Goal: Contribute content

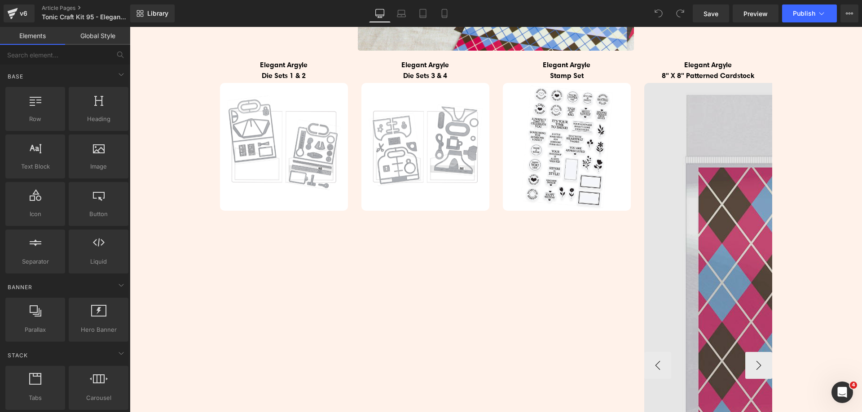
scroll to position [718, 0]
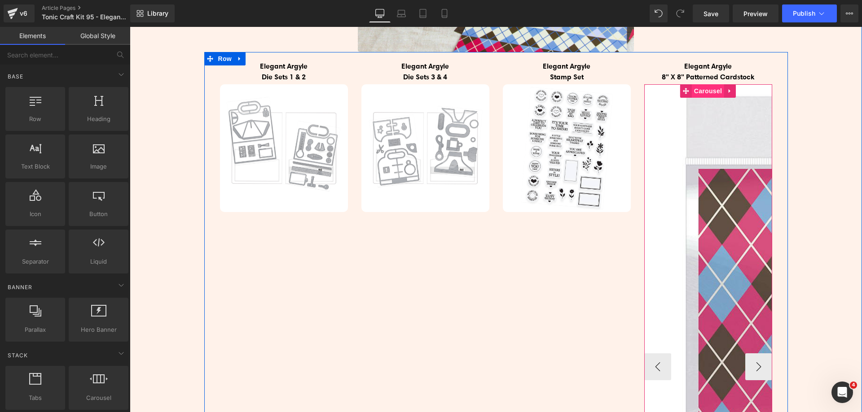
click at [697, 89] on span "Carousel" at bounding box center [707, 90] width 32 height 13
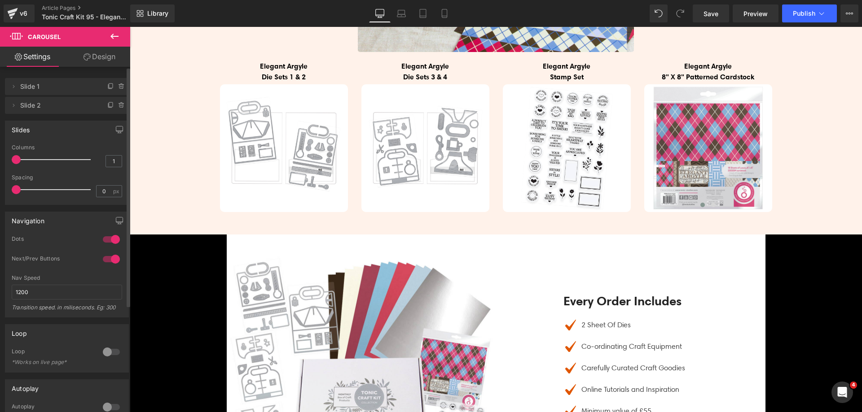
drag, startPoint x: 14, startPoint y: 159, endPoint x: 0, endPoint y: 154, distance: 15.2
click at [0, 154] on div "Slides 1 Columns 1 1 Columns 1 3 Columns 3 1 Columns 1 0px Spacing 0 px 0px Spa…" at bounding box center [67, 159] width 134 height 91
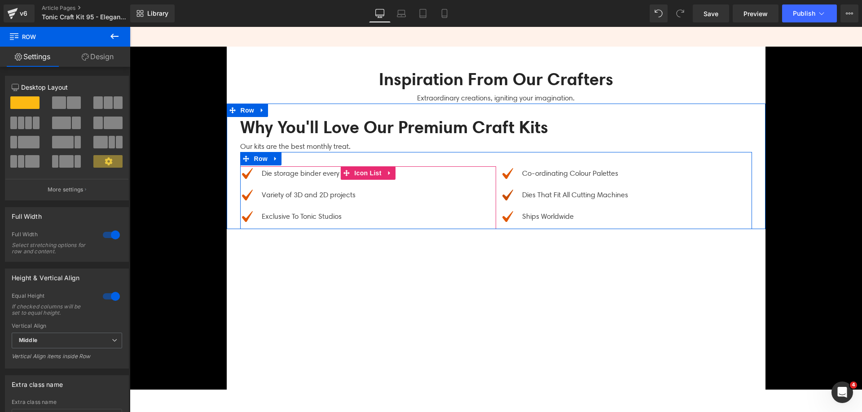
scroll to position [2603, 0]
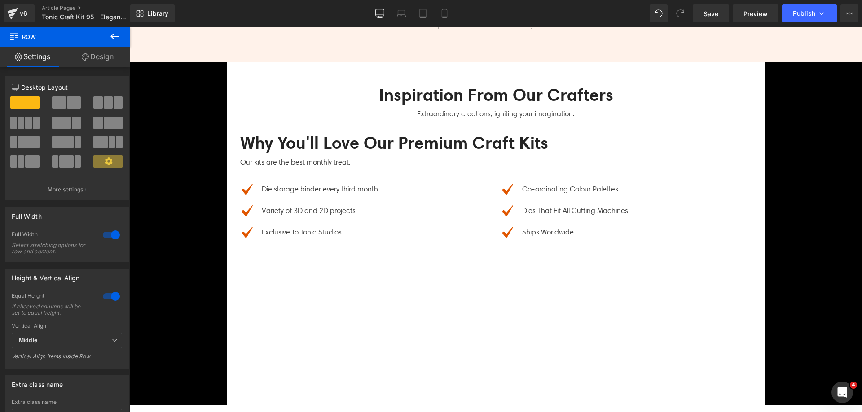
click at [119, 37] on icon at bounding box center [114, 36] width 11 height 11
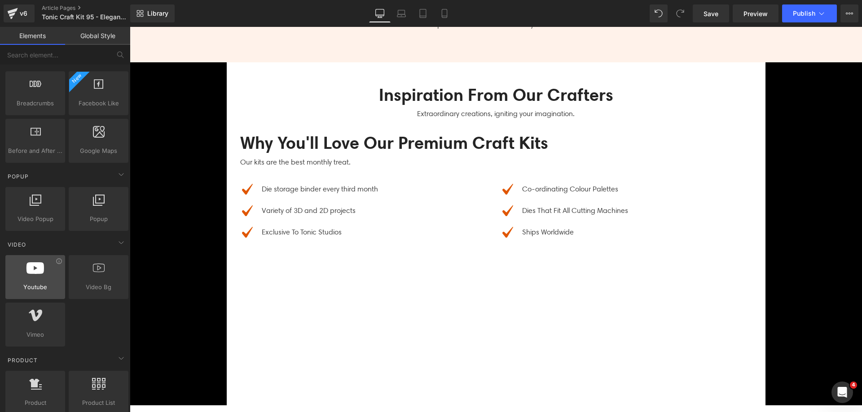
scroll to position [494, 0]
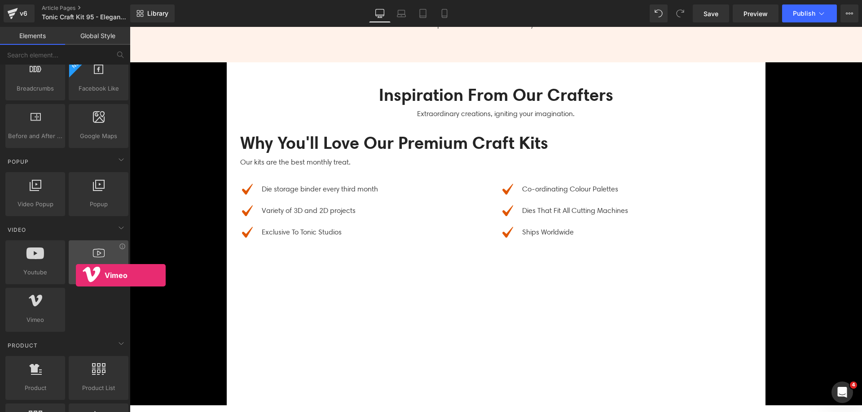
drag, startPoint x: 35, startPoint y: 306, endPoint x: 74, endPoint y: 275, distance: 50.7
click at [74, 275] on div "Youtube youtube, vimeo, videos Video Bg videos, backgrounds, youtube, vimeo Vim…" at bounding box center [67, 286] width 127 height 95
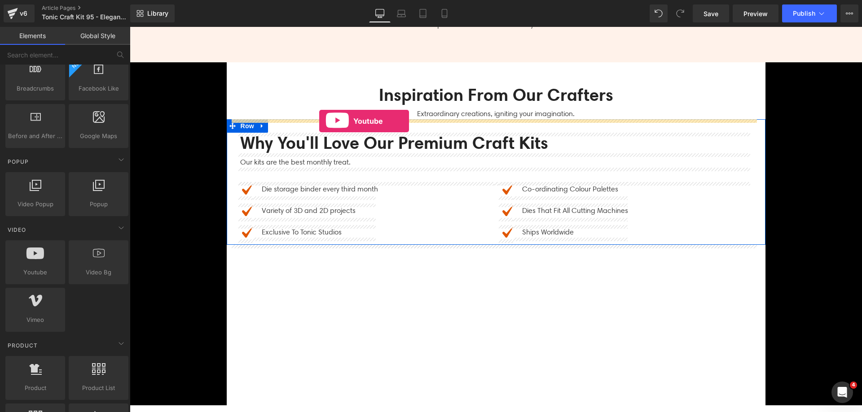
drag, startPoint x: 181, startPoint y: 295, endPoint x: 319, endPoint y: 122, distance: 221.7
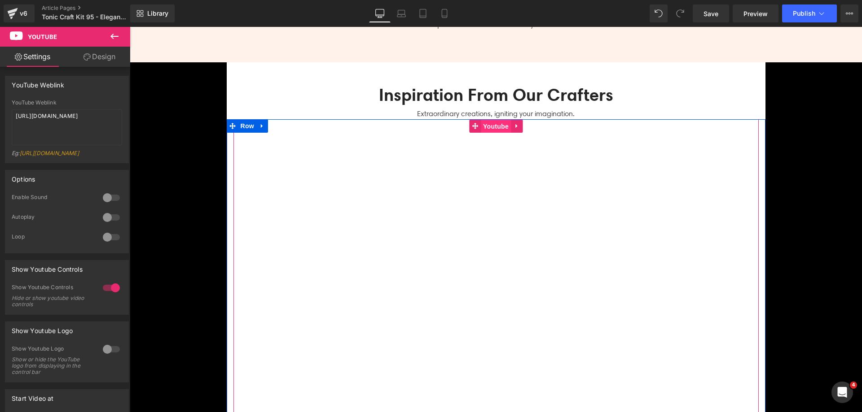
click at [483, 131] on span "Youtube" at bounding box center [496, 126] width 30 height 13
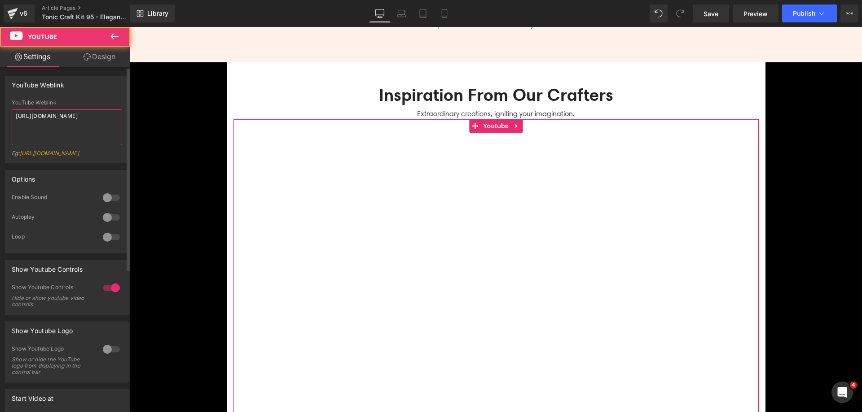
click at [68, 137] on textarea "[URL][DOMAIN_NAME]" at bounding box center [67, 127] width 110 height 36
paste textarea "[DOMAIN_NAME][URL]"
type textarea "[URL][DOMAIN_NAME]"
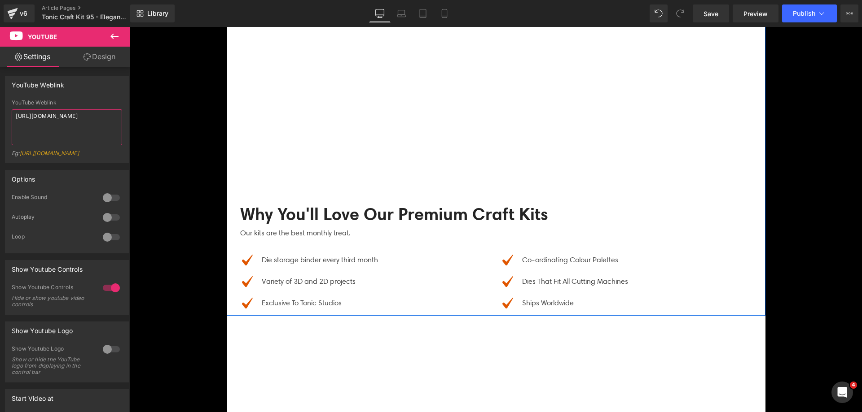
scroll to position [2603, 0]
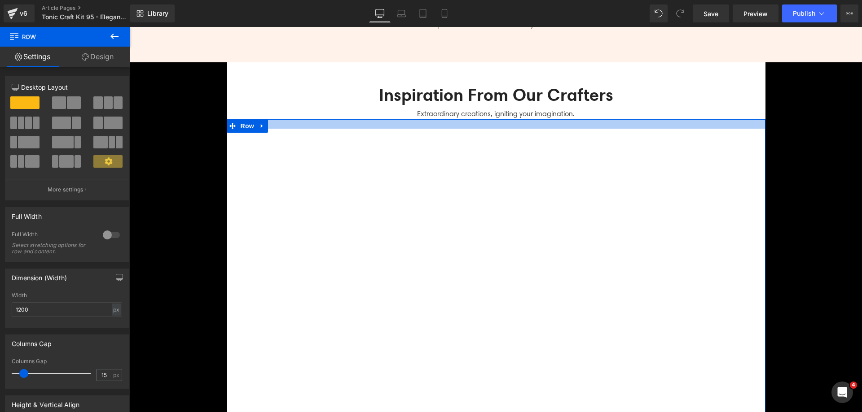
drag, startPoint x: 287, startPoint y: 121, endPoint x: 291, endPoint y: 130, distance: 10.4
click at [291, 130] on div "Youtube Why You'll Love Our Premium Craft Kits Heading Our kits are the best mo…" at bounding box center [496, 334] width 538 height 430
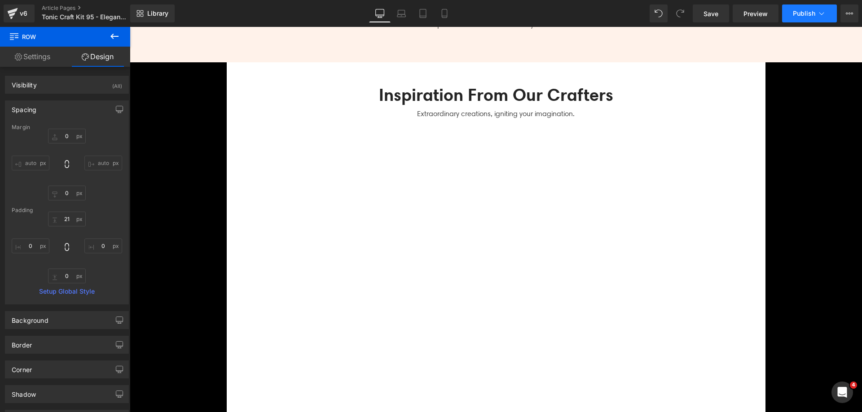
click at [795, 11] on span "Publish" at bounding box center [803, 13] width 22 height 7
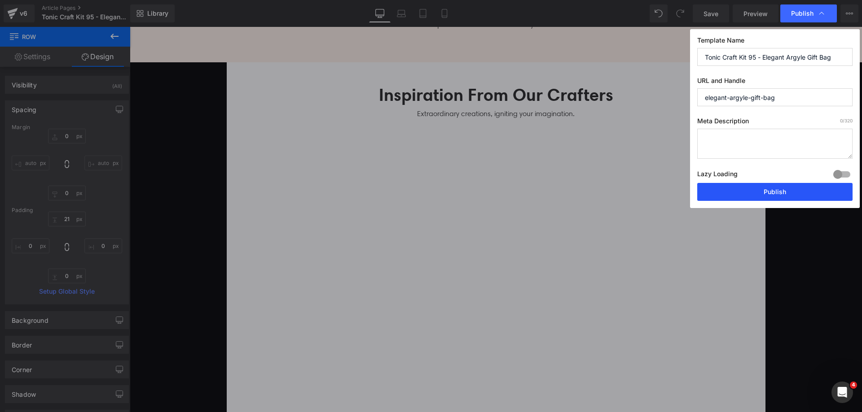
drag, startPoint x: 793, startPoint y: 186, endPoint x: 641, endPoint y: 143, distance: 158.1
click at [793, 186] on button "Publish" at bounding box center [774, 192] width 155 height 18
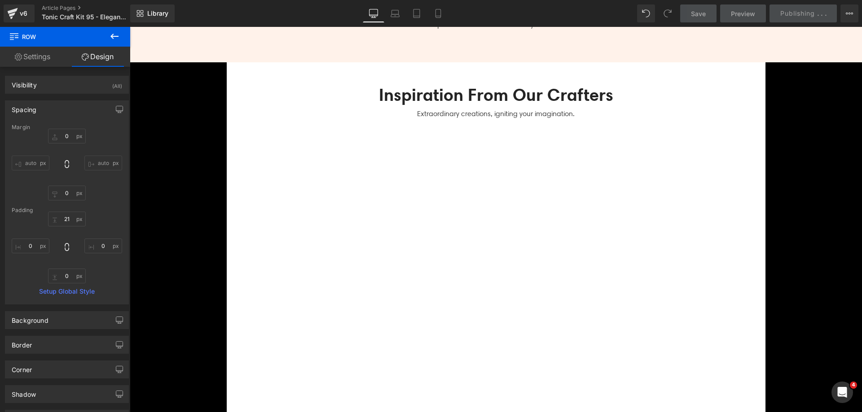
scroll to position [2737, 0]
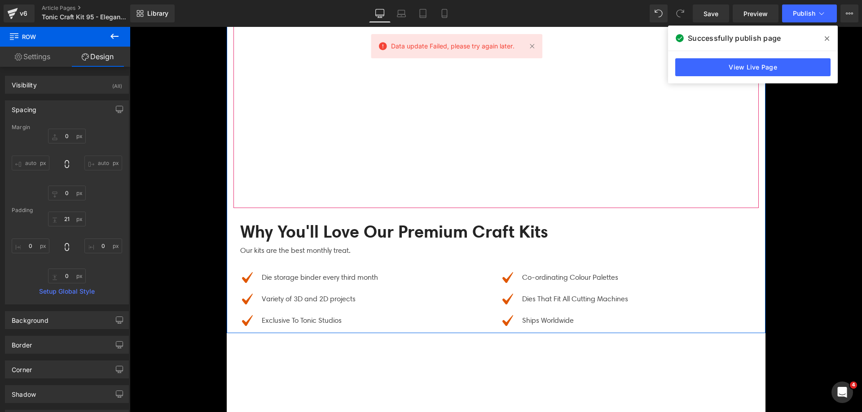
scroll to position [2827, 0]
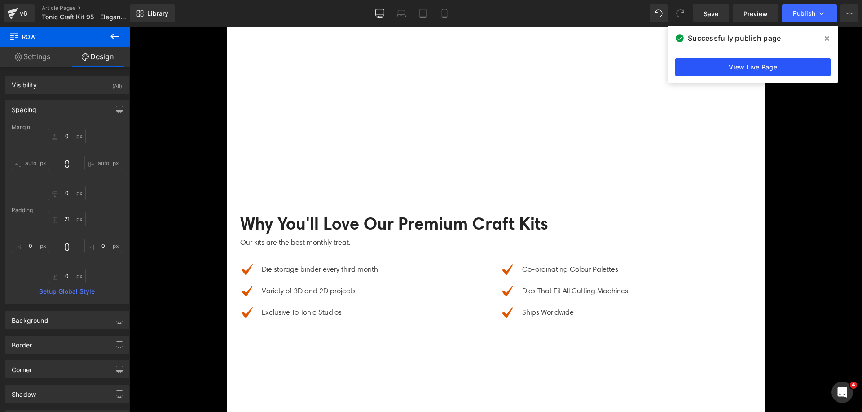
click at [747, 70] on link "View Live Page" at bounding box center [752, 67] width 155 height 18
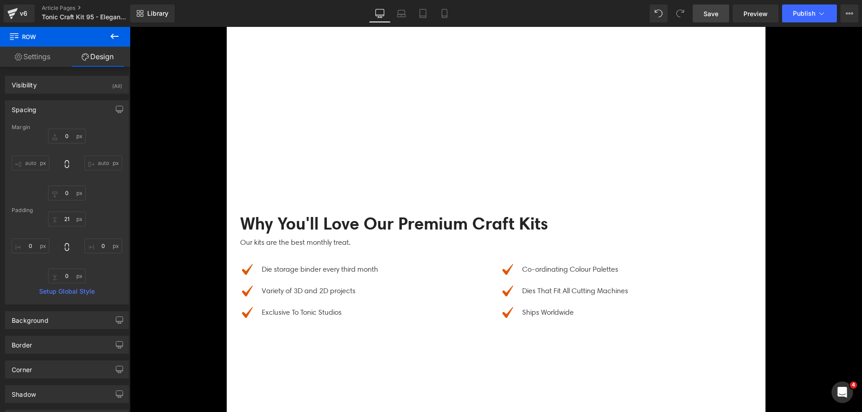
click at [701, 16] on link "Save" at bounding box center [710, 13] width 36 height 18
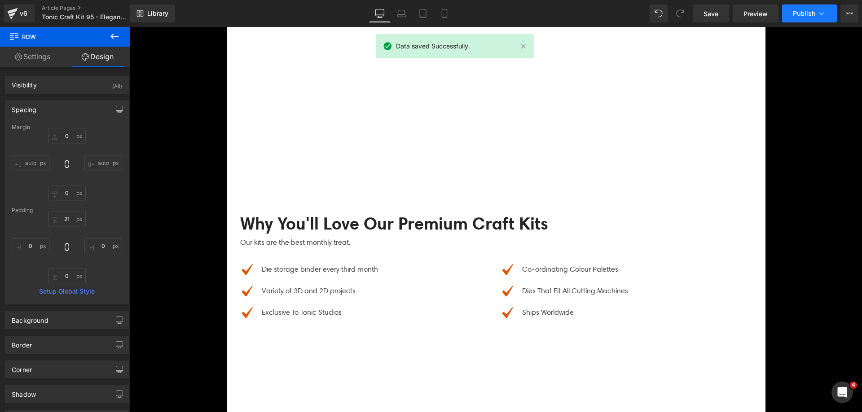
click at [830, 6] on button "Publish" at bounding box center [809, 13] width 55 height 18
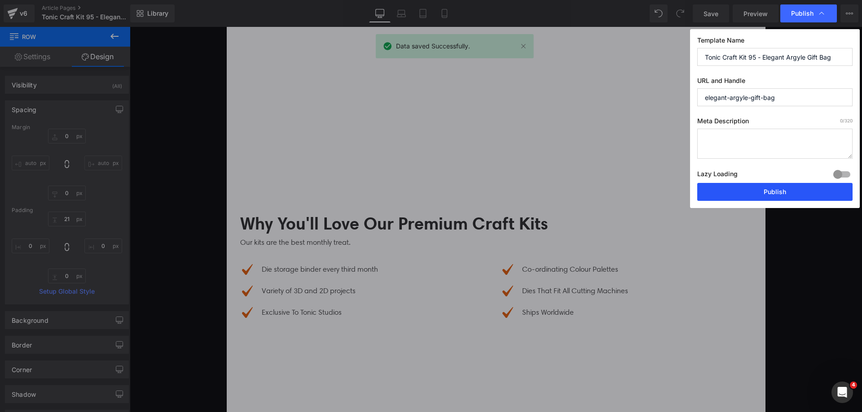
click at [787, 188] on button "Publish" at bounding box center [774, 192] width 155 height 18
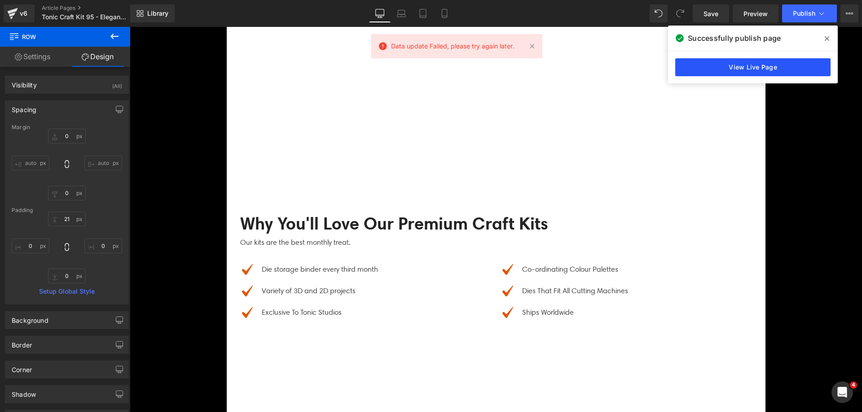
click at [744, 64] on link "View Live Page" at bounding box center [752, 67] width 155 height 18
